Goal: Check status

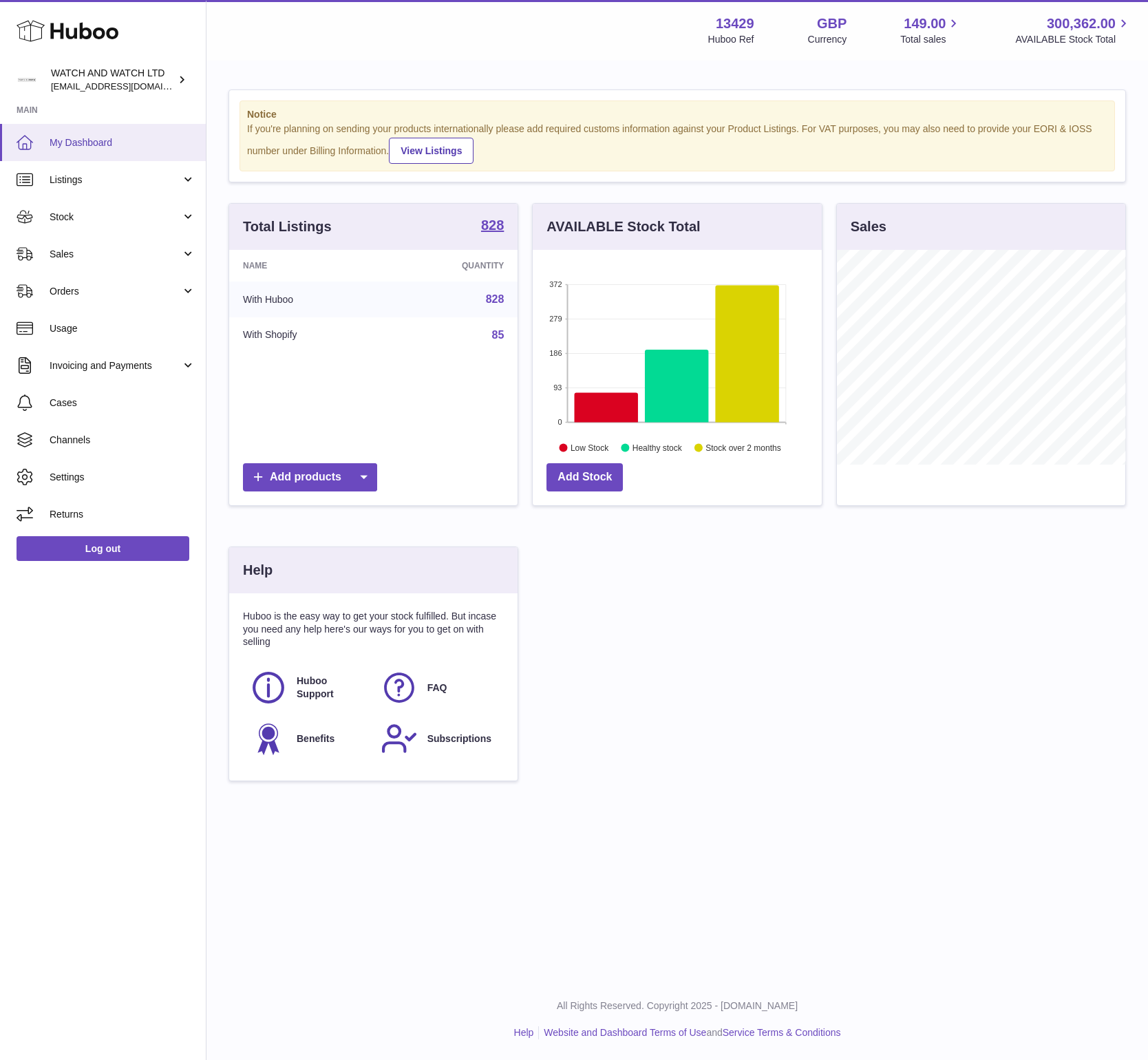
scroll to position [215, 289]
click at [90, 227] on link "Stock" at bounding box center [103, 217] width 206 height 37
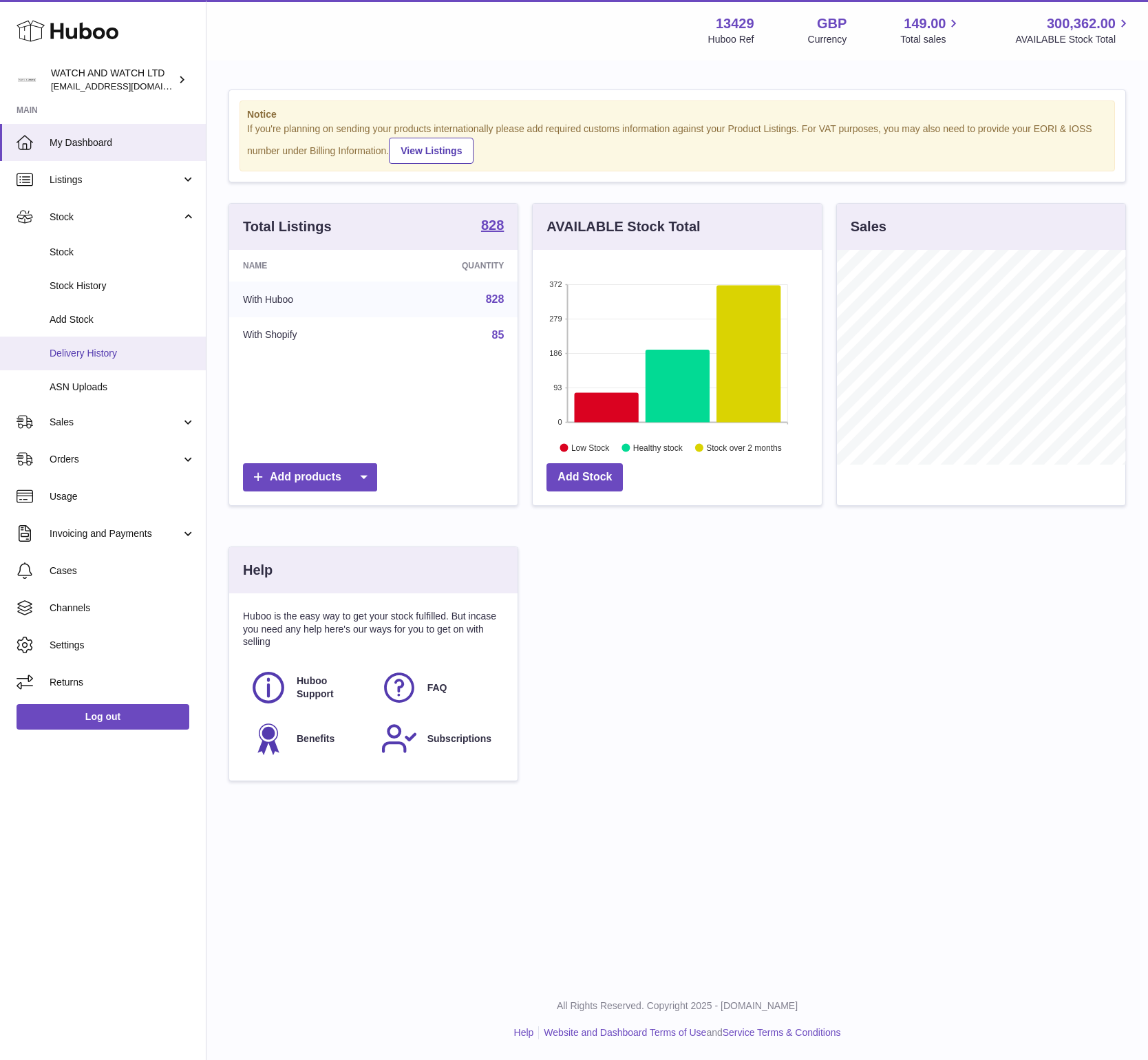
click at [84, 349] on span "Delivery History" at bounding box center [122, 353] width 146 height 13
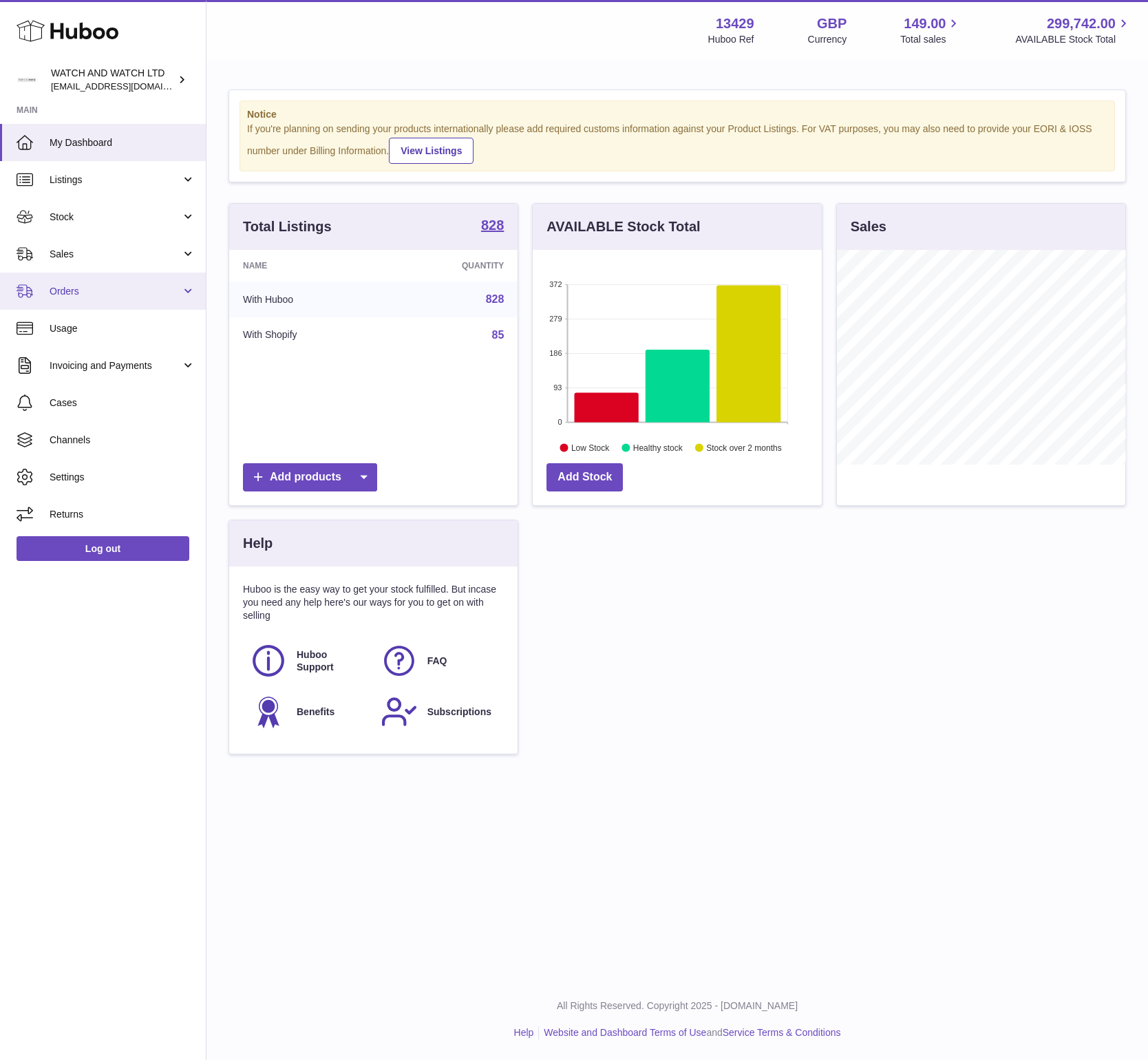
scroll to position [215, 289]
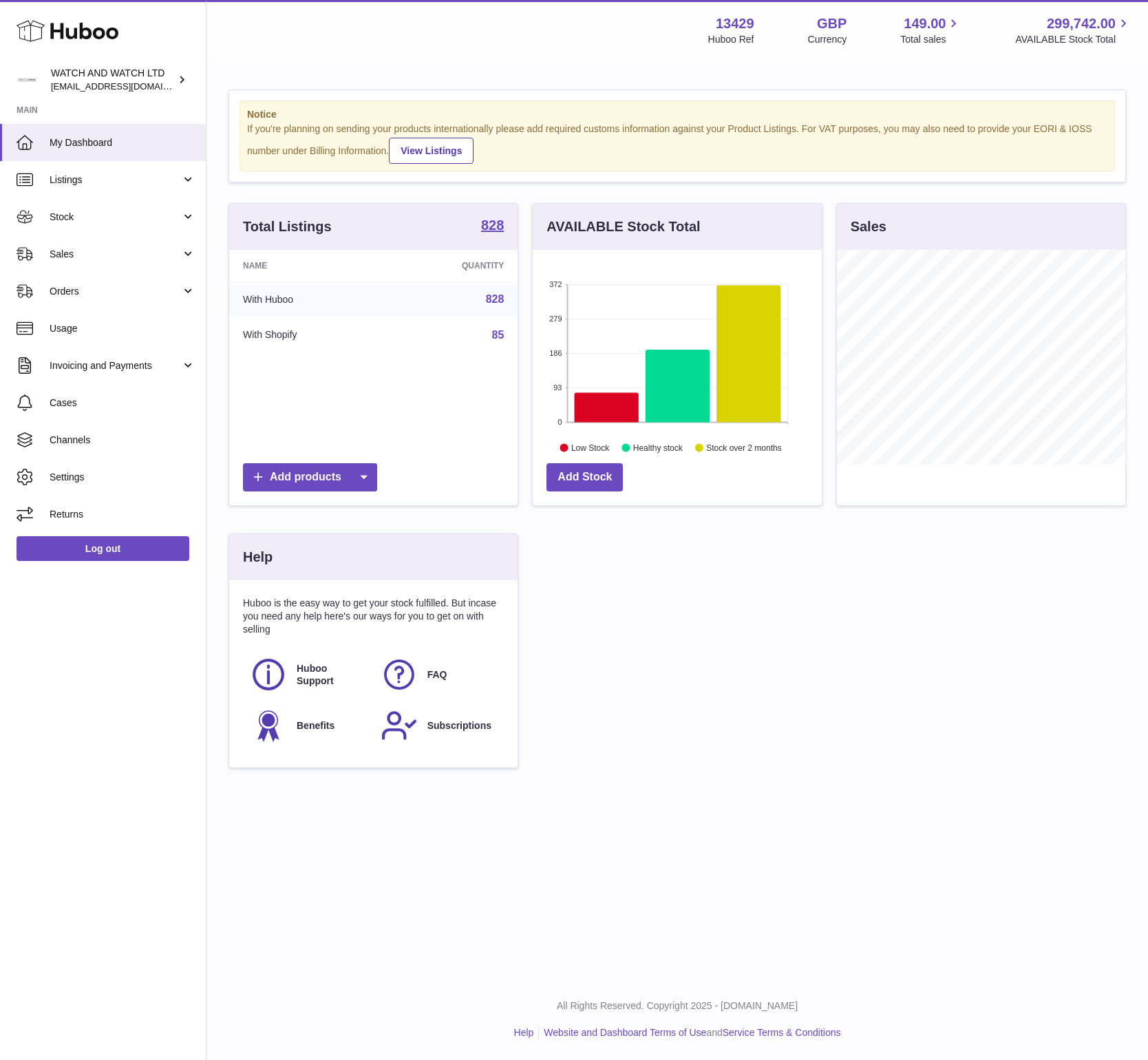
drag, startPoint x: 79, startPoint y: 221, endPoint x: 78, endPoint y: 252, distance: 31.0
click at [79, 221] on span "Stock" at bounding box center [115, 217] width 132 height 13
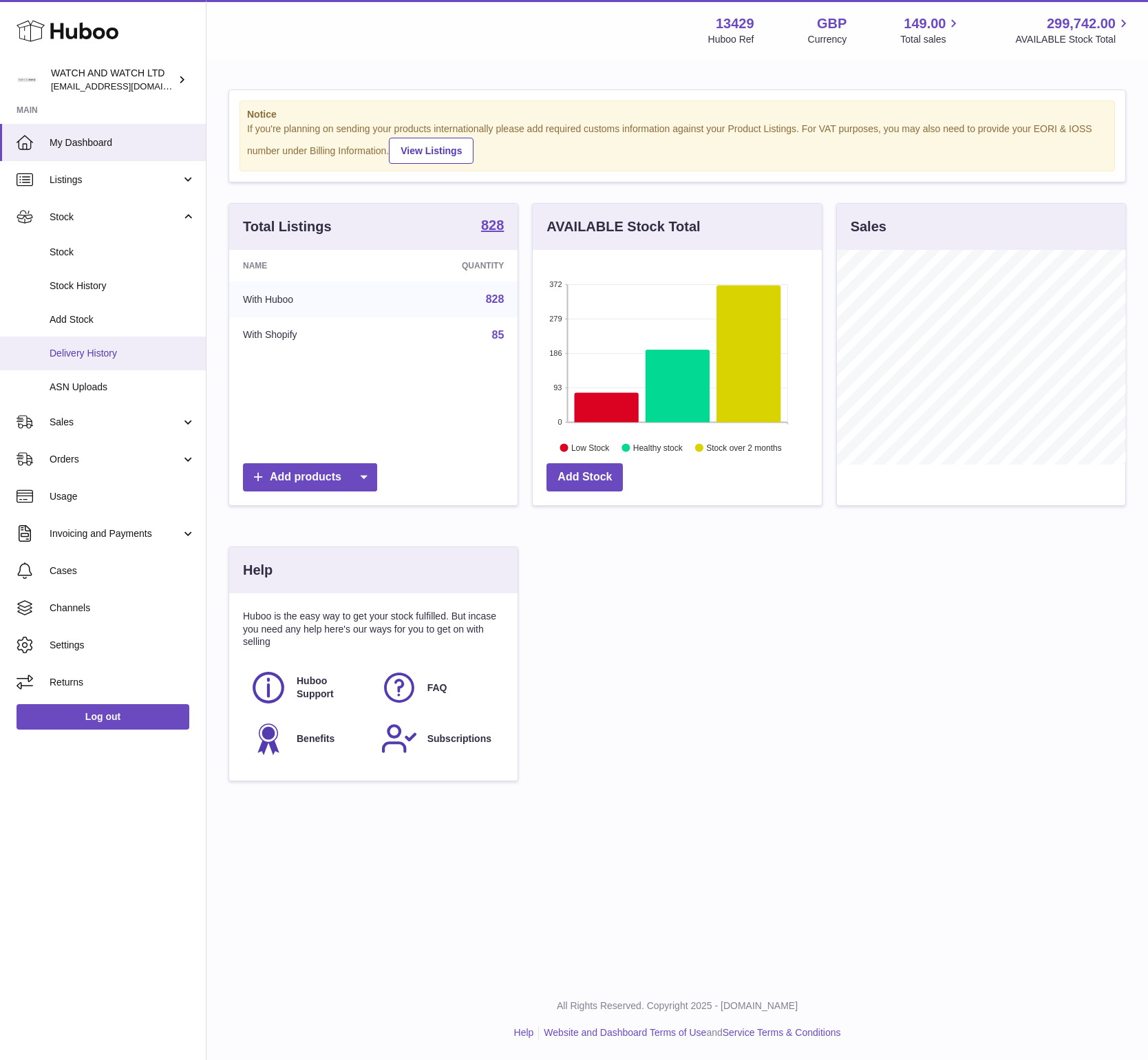
click at [81, 344] on link "Delivery History" at bounding box center [103, 353] width 206 height 34
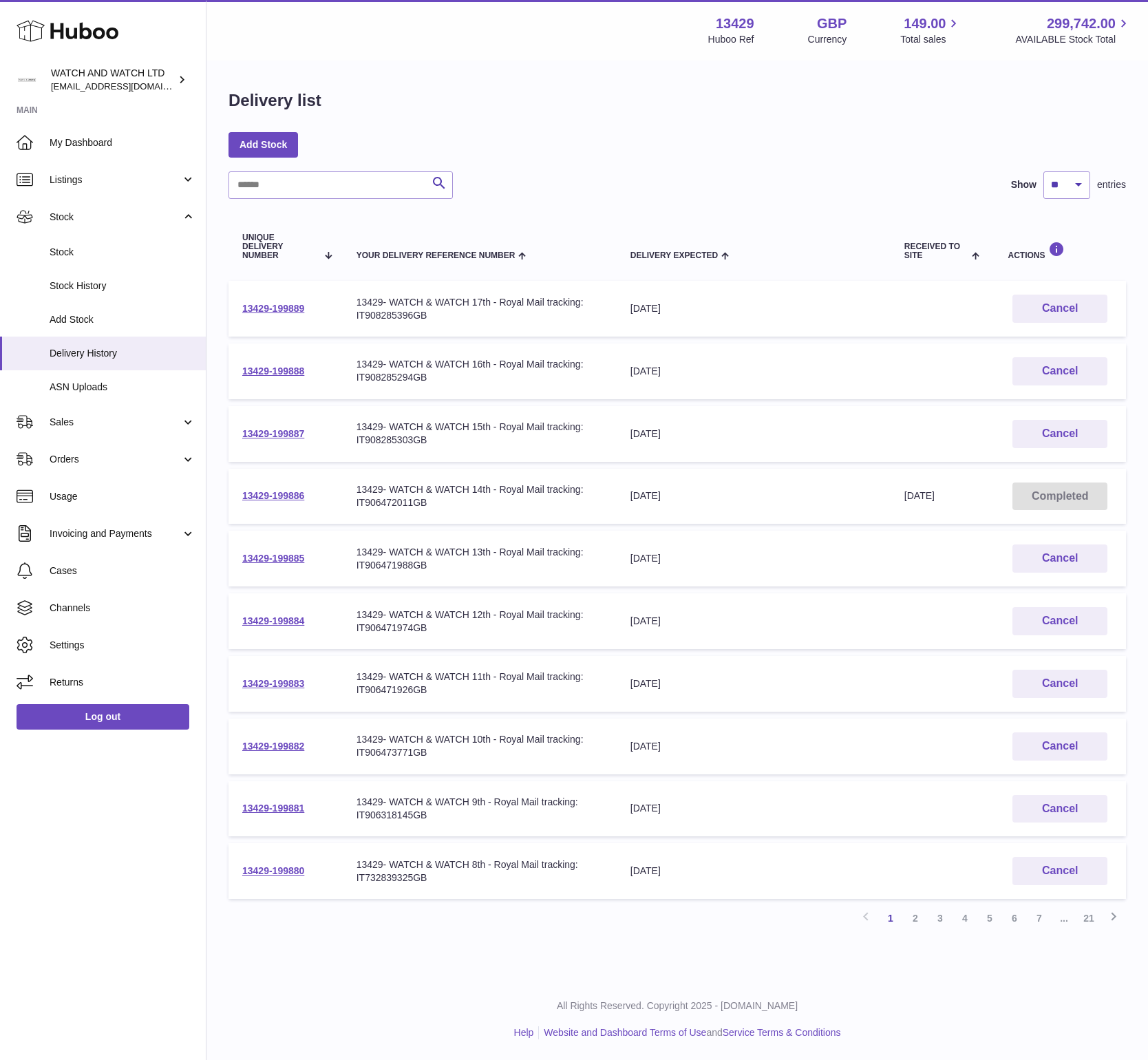
click at [916, 918] on link "2" at bounding box center [916, 918] width 24 height 24
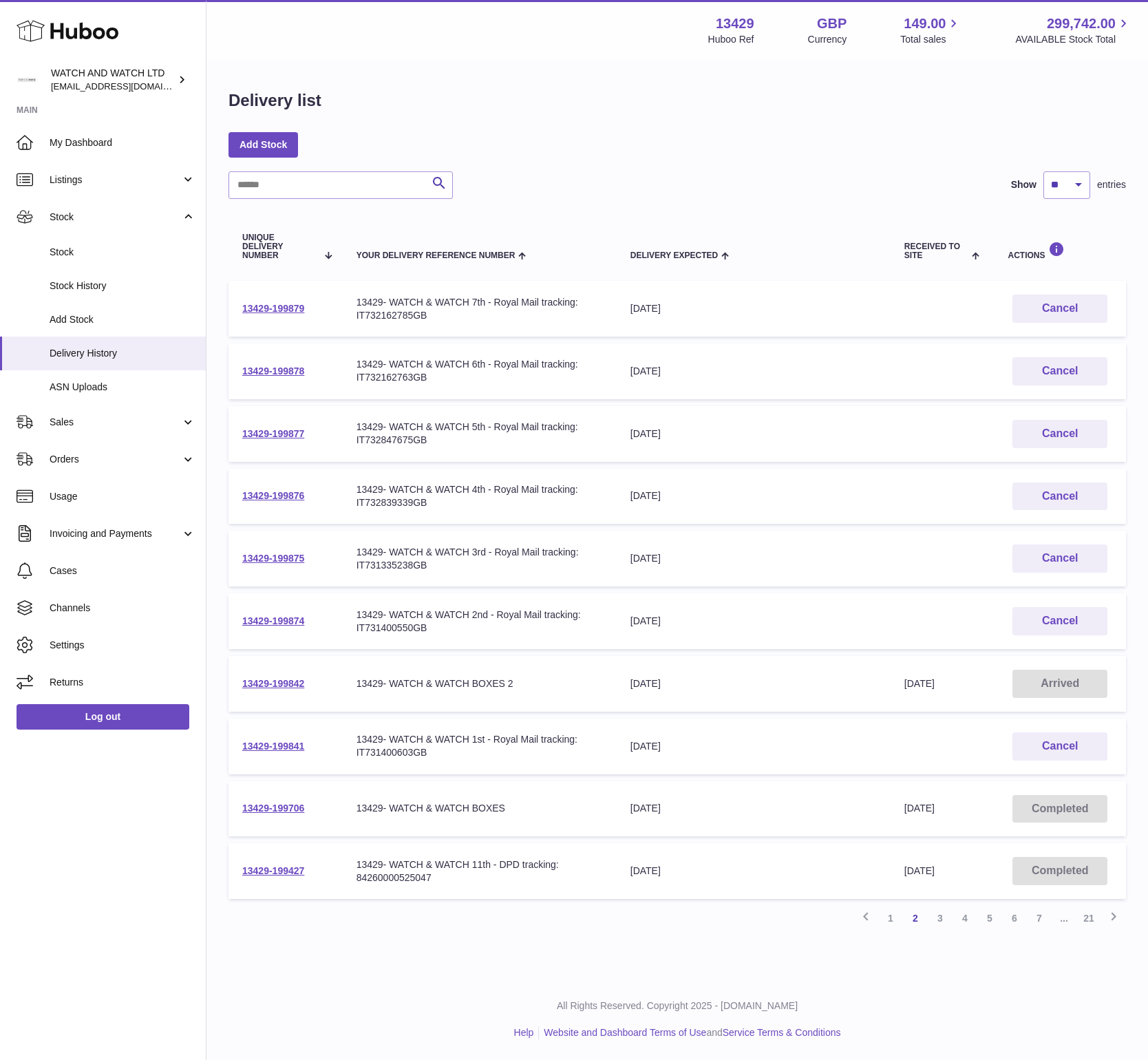
click at [662, 627] on td "Delivery Expected 30th Aug 2025" at bounding box center [753, 621] width 274 height 56
click at [896, 917] on link "1" at bounding box center [890, 918] width 24 height 24
